Goal: Information Seeking & Learning: Compare options

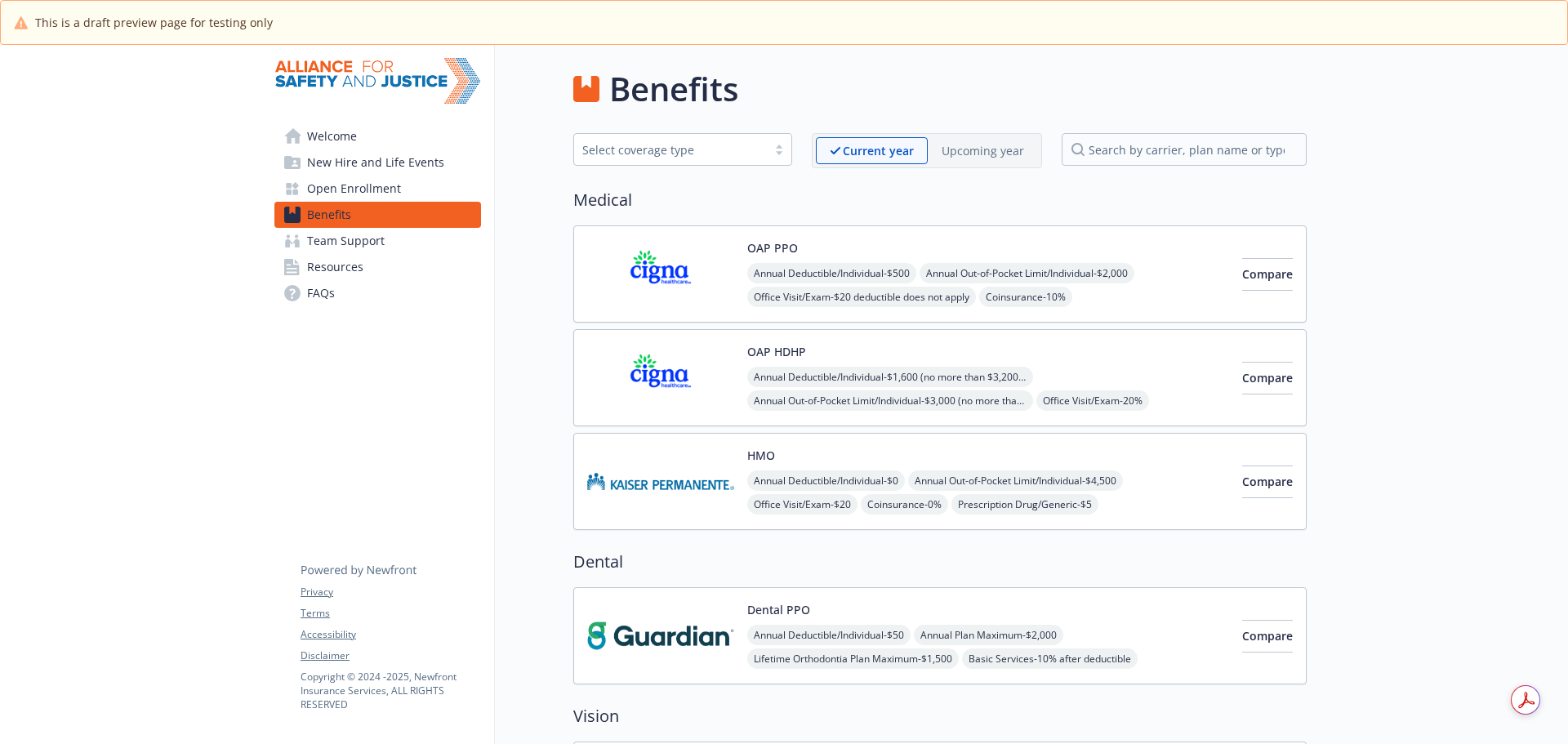
scroll to position [1714, 0]
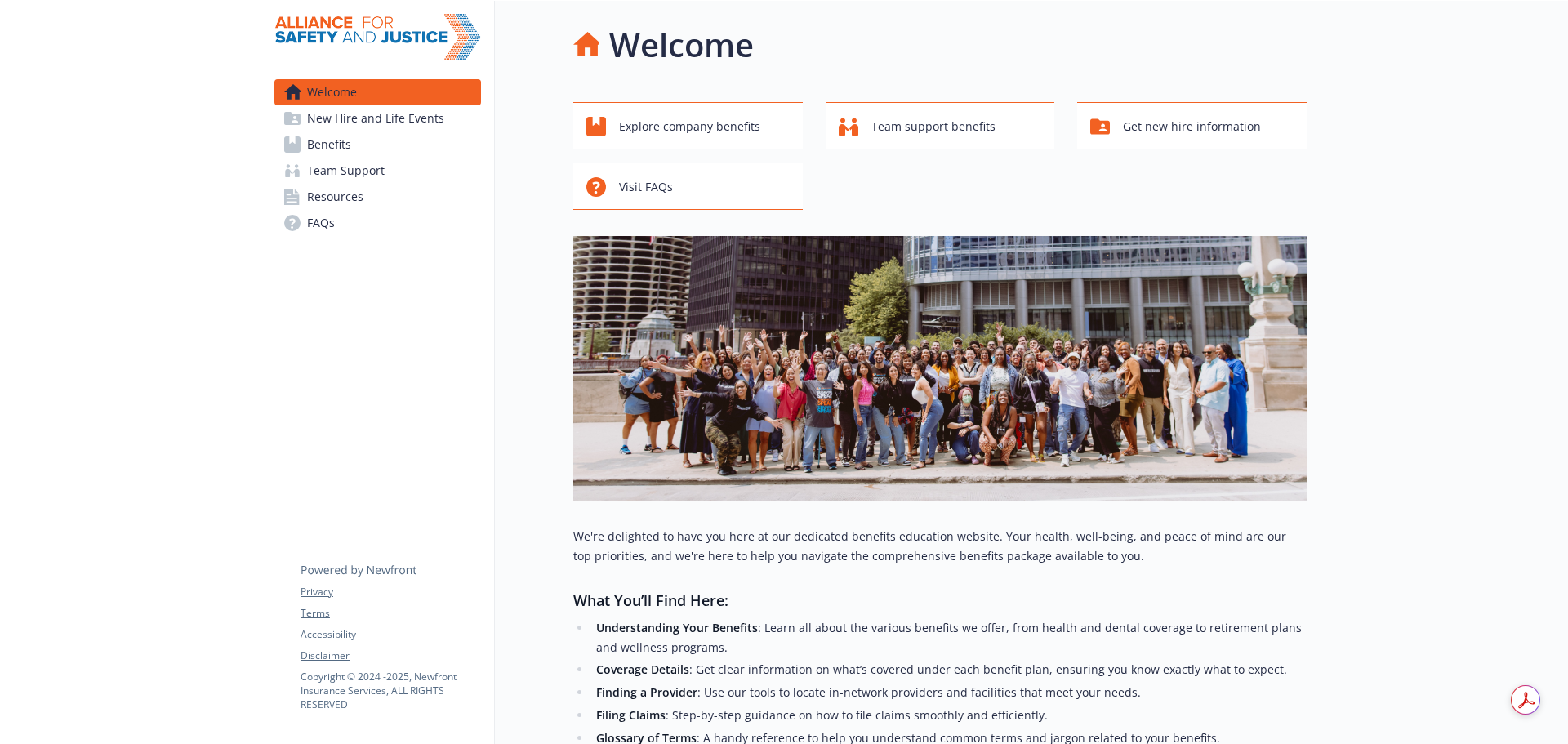
click at [346, 135] on span "Benefits" at bounding box center [329, 145] width 45 height 26
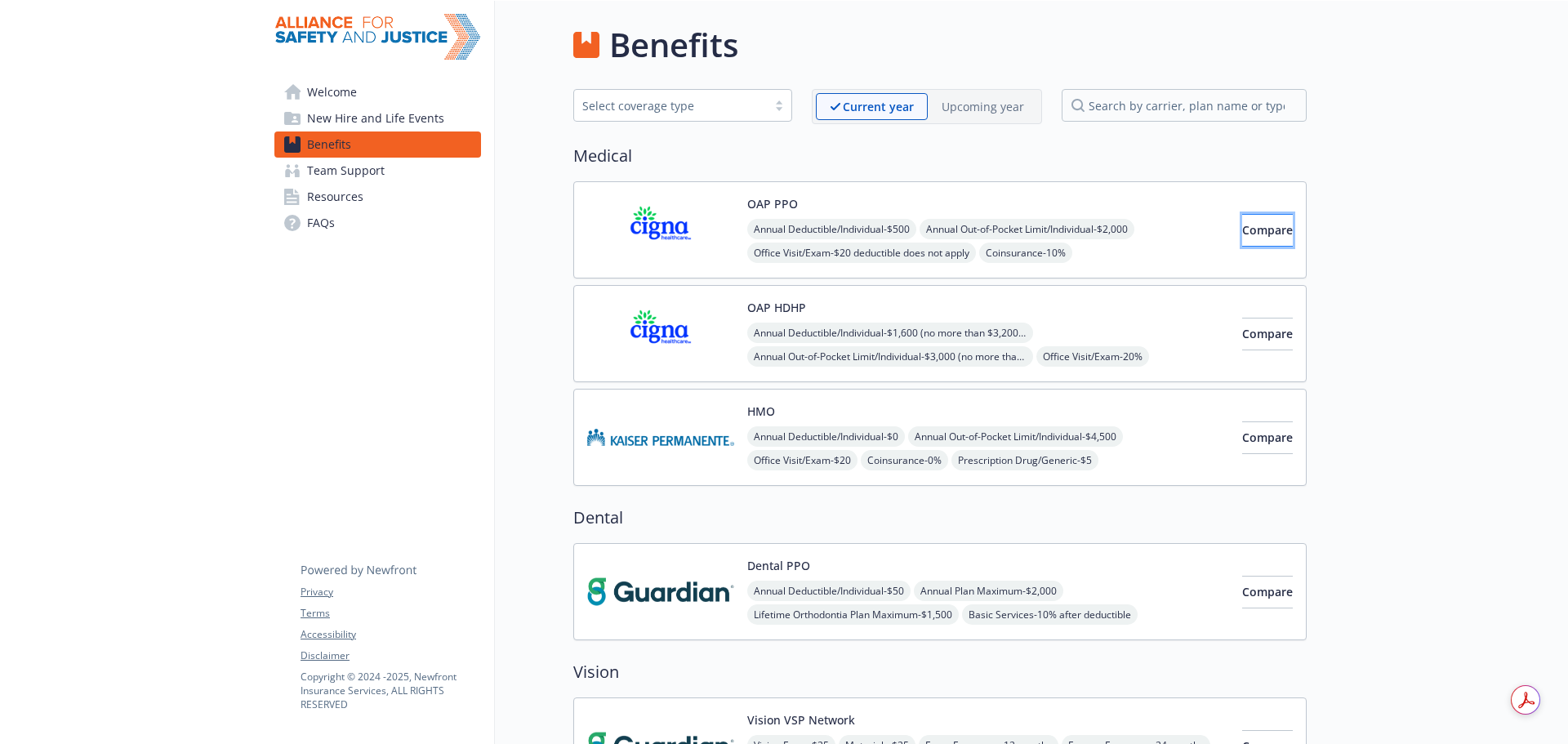
click at [1242, 227] on span "Compare" at bounding box center [1267, 229] width 51 height 16
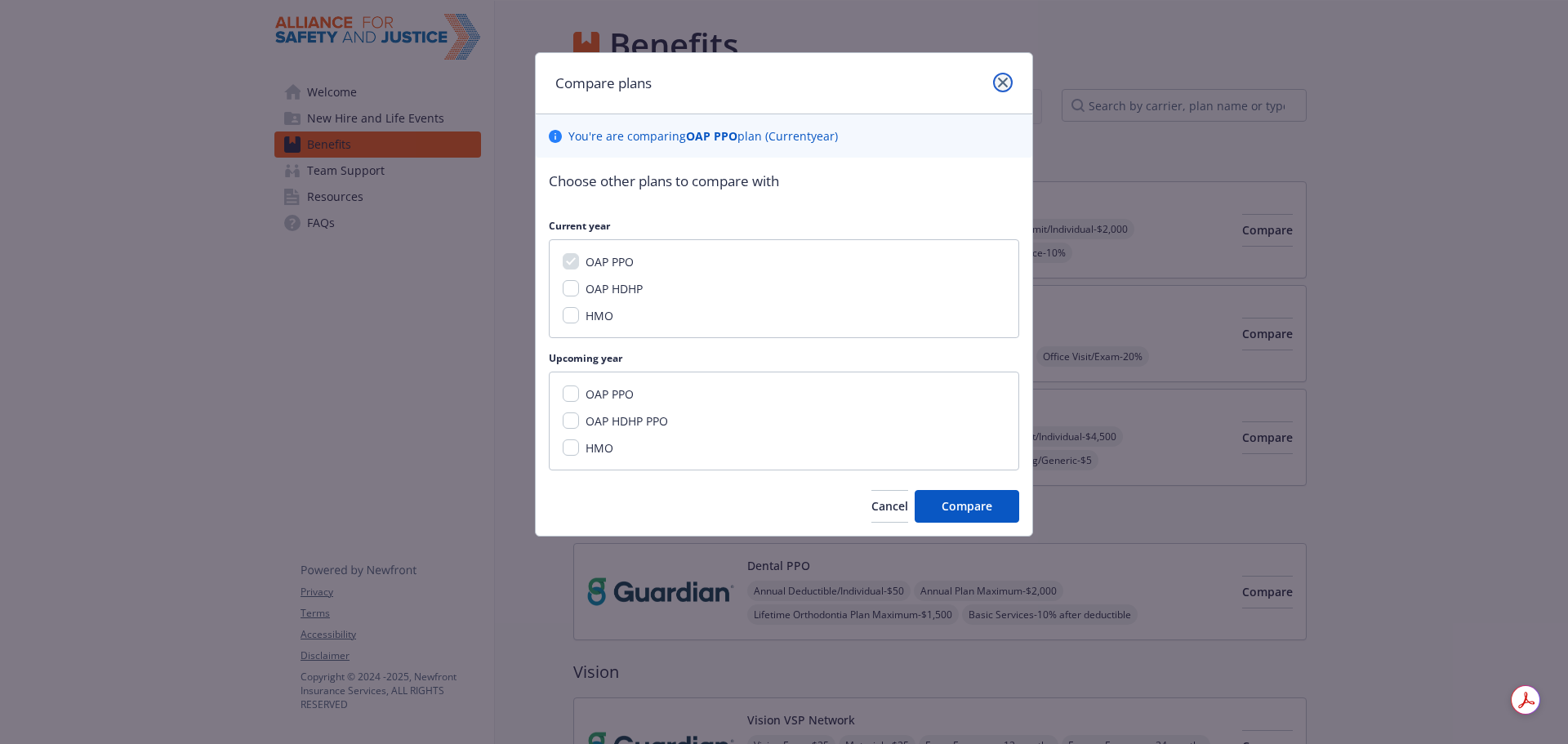
click at [1001, 80] on icon "close" at bounding box center [1002, 83] width 10 height 10
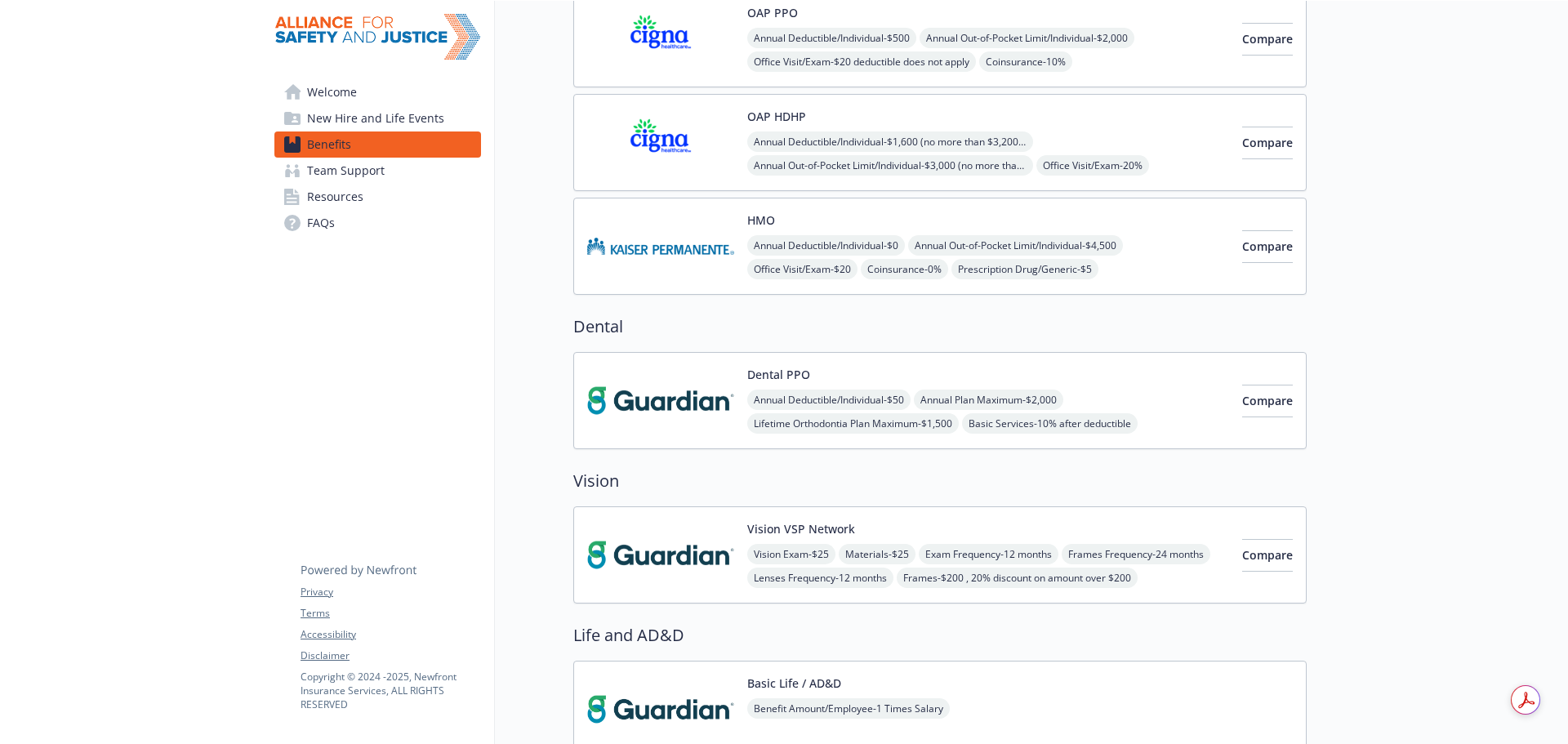
scroll to position [163, 0]
